Goal: Find specific page/section: Find specific page/section

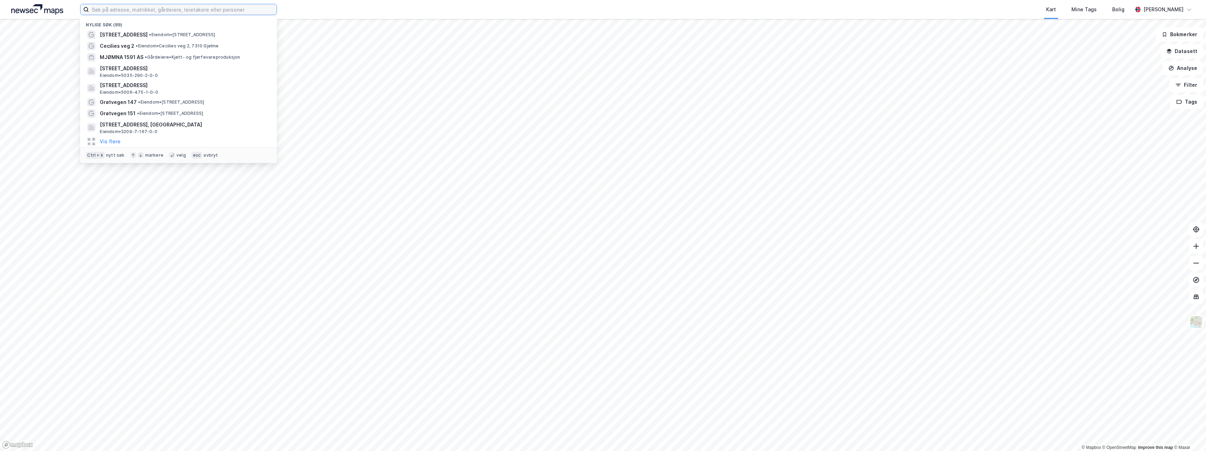
click at [219, 13] on input at bounding box center [183, 9] width 188 height 11
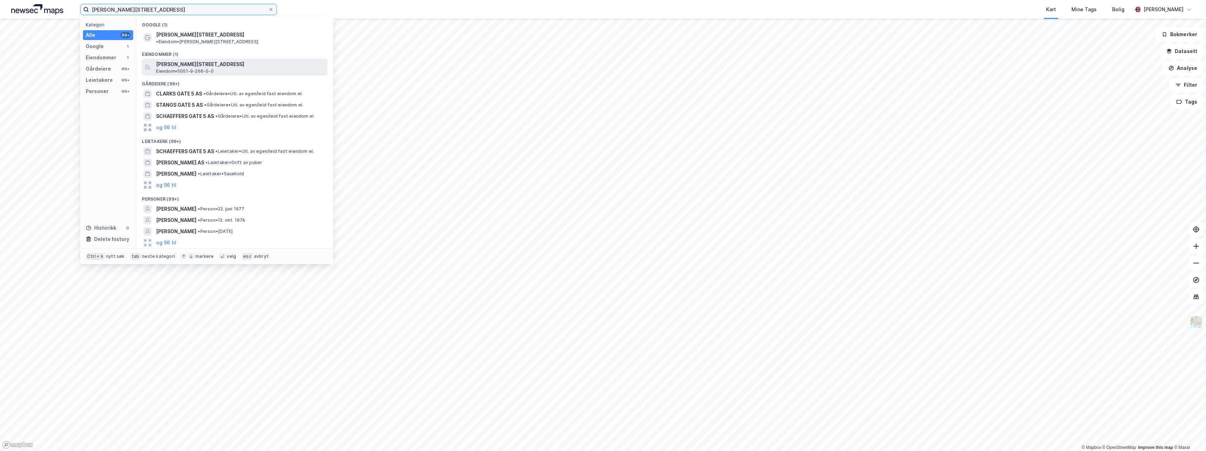
type input "[PERSON_NAME][STREET_ADDRESS]"
click at [221, 60] on span "[PERSON_NAME][STREET_ADDRESS]" at bounding box center [240, 64] width 169 height 8
